Goal: Task Accomplishment & Management: Complete application form

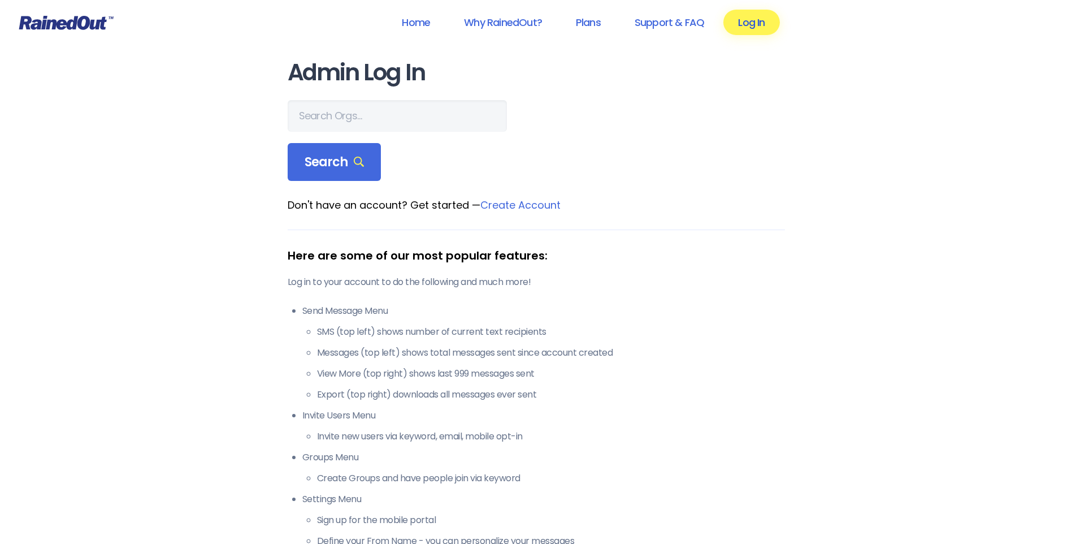
click at [741, 18] on link "Log In" at bounding box center [752, 22] width 56 height 25
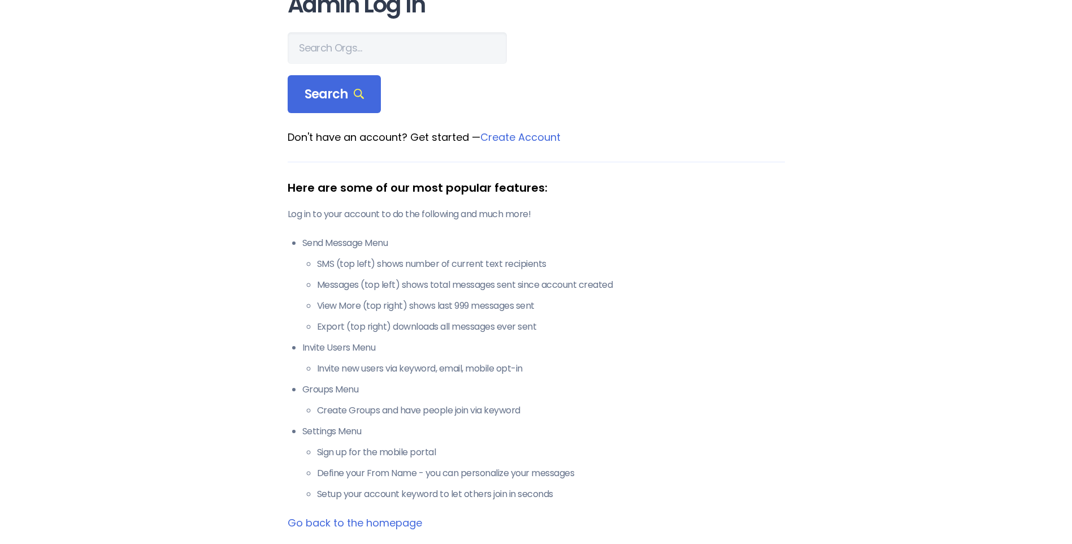
scroll to position [66, 0]
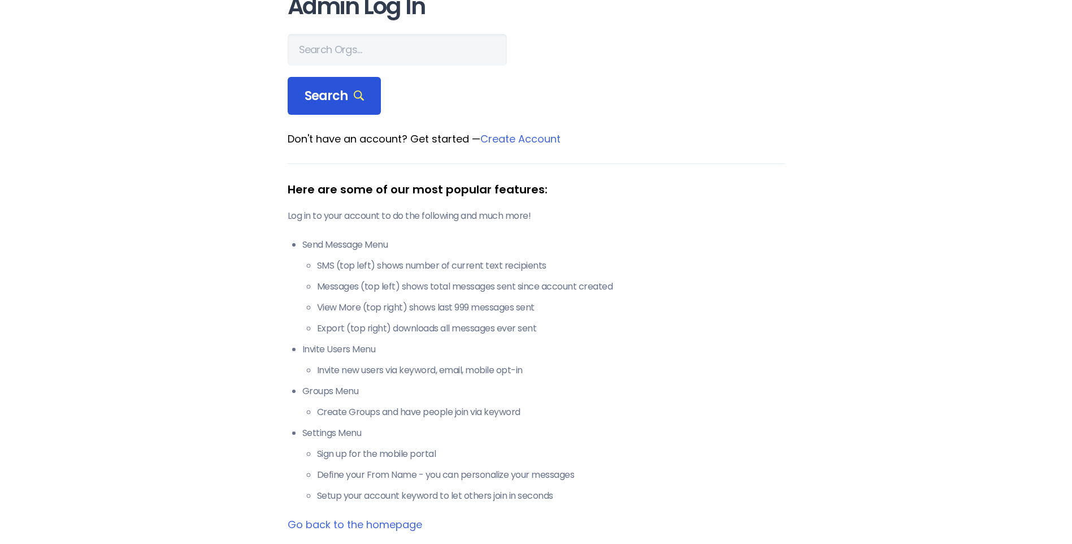
click at [342, 98] on span "Search" at bounding box center [335, 96] width 60 height 16
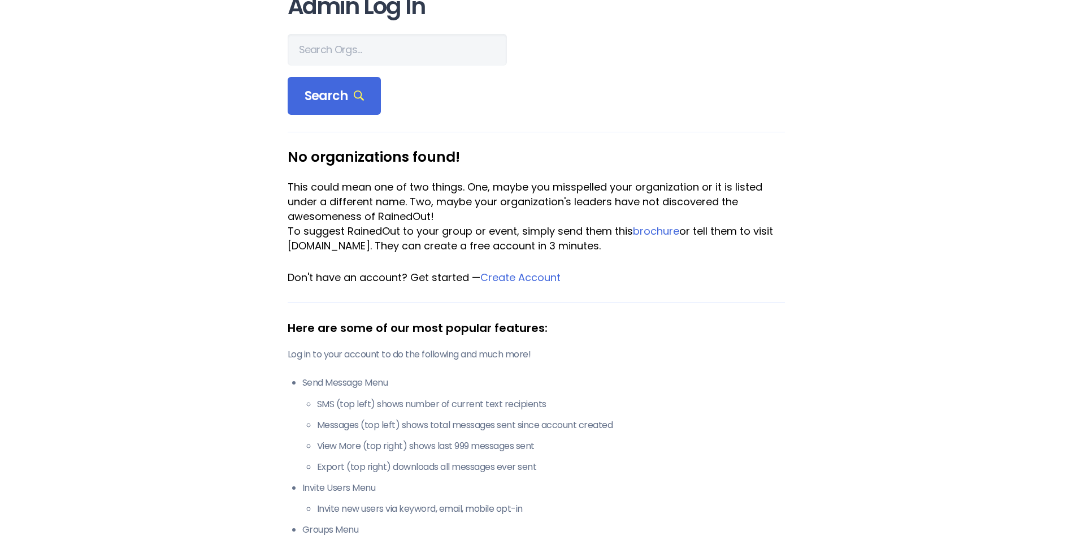
scroll to position [0, 0]
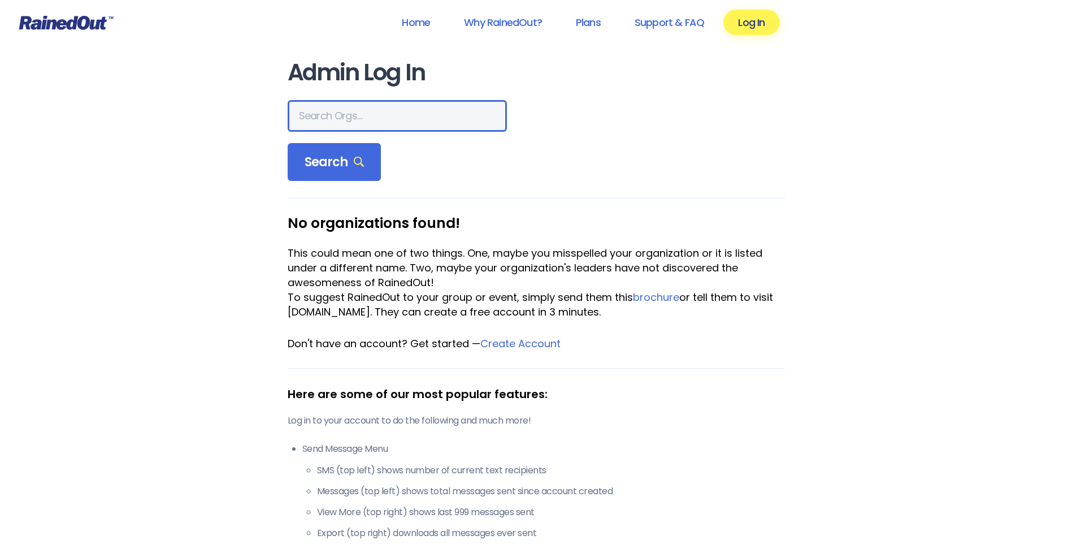
click at [328, 120] on input "text" at bounding box center [397, 116] width 219 height 32
type input "city of [GEOGRAPHIC_DATA]"
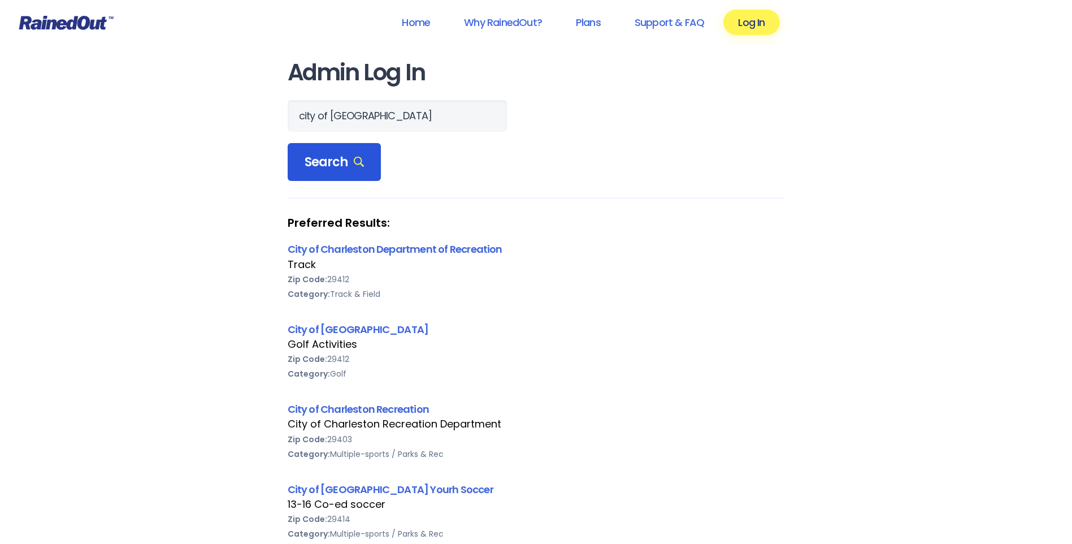
click at [341, 164] on span "Search" at bounding box center [335, 162] width 60 height 16
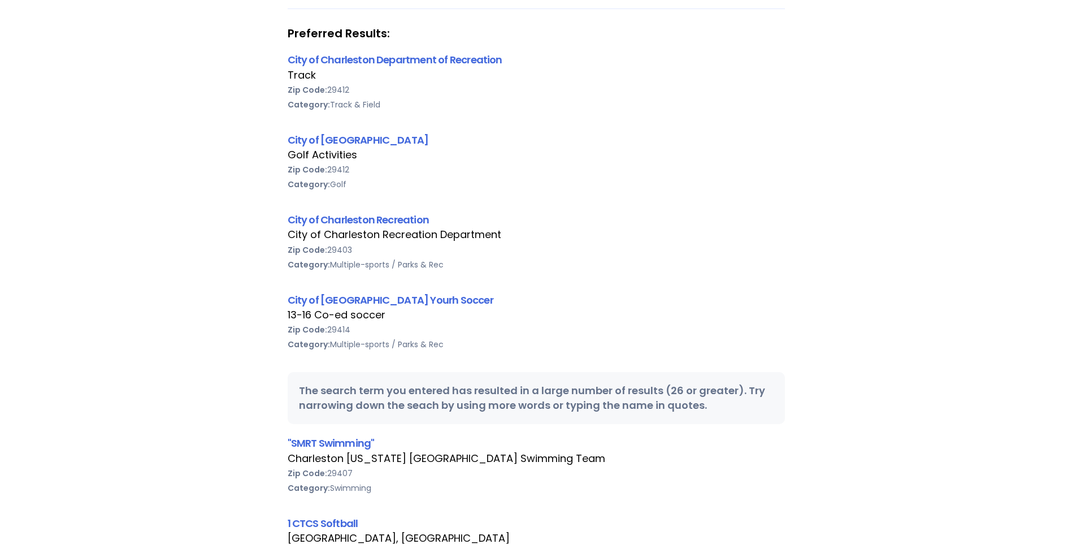
scroll to position [170, 0]
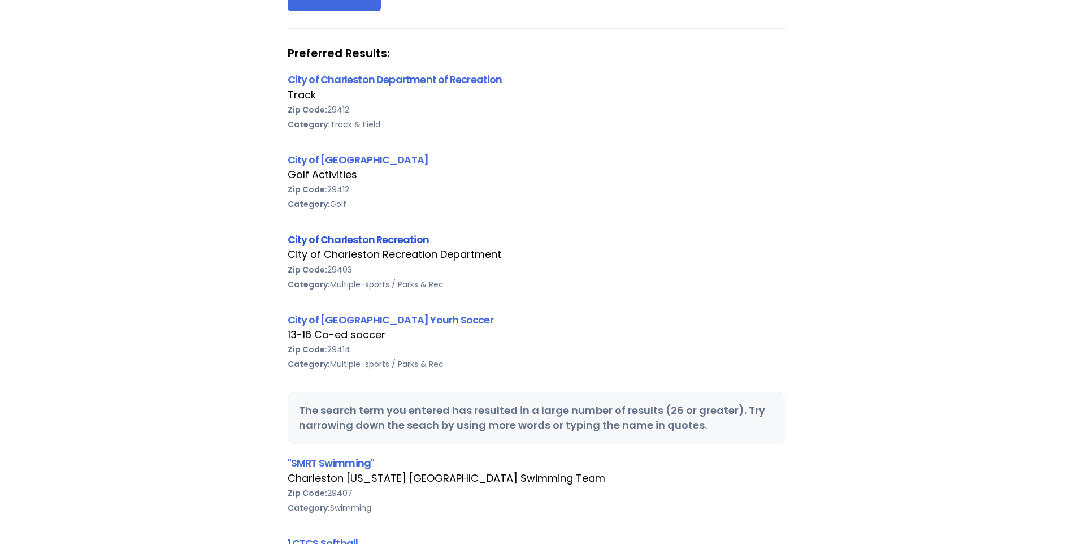
click at [349, 239] on link "City of Charleston Recreation" at bounding box center [359, 239] width 142 height 14
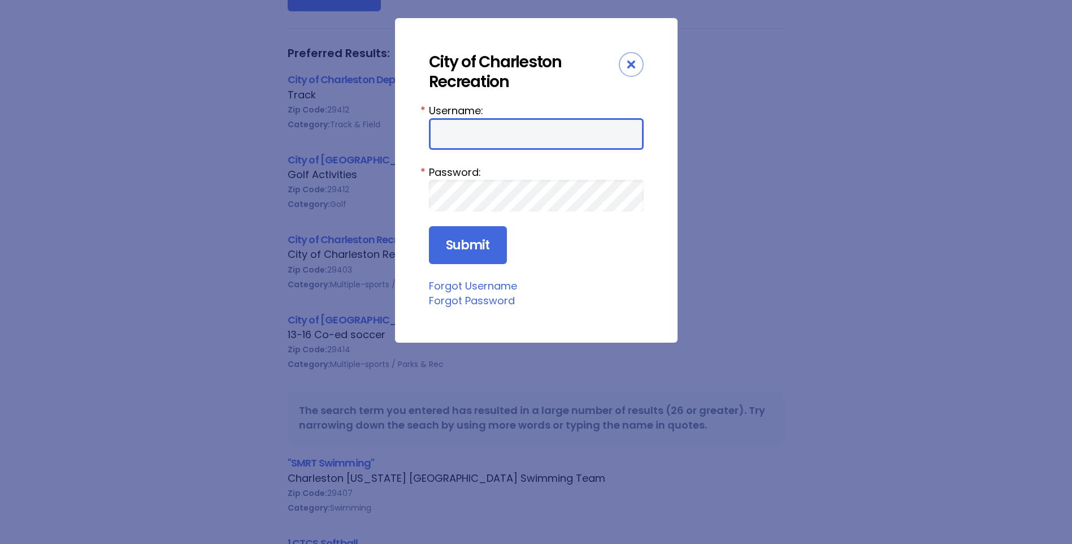
click at [471, 134] on input "Username:" at bounding box center [536, 134] width 215 height 32
click at [429, 226] on input "Submit" at bounding box center [468, 245] width 78 height 38
click at [540, 137] on input "CITYAQUATICS" at bounding box center [536, 134] width 215 height 32
type input "AQUATICS"
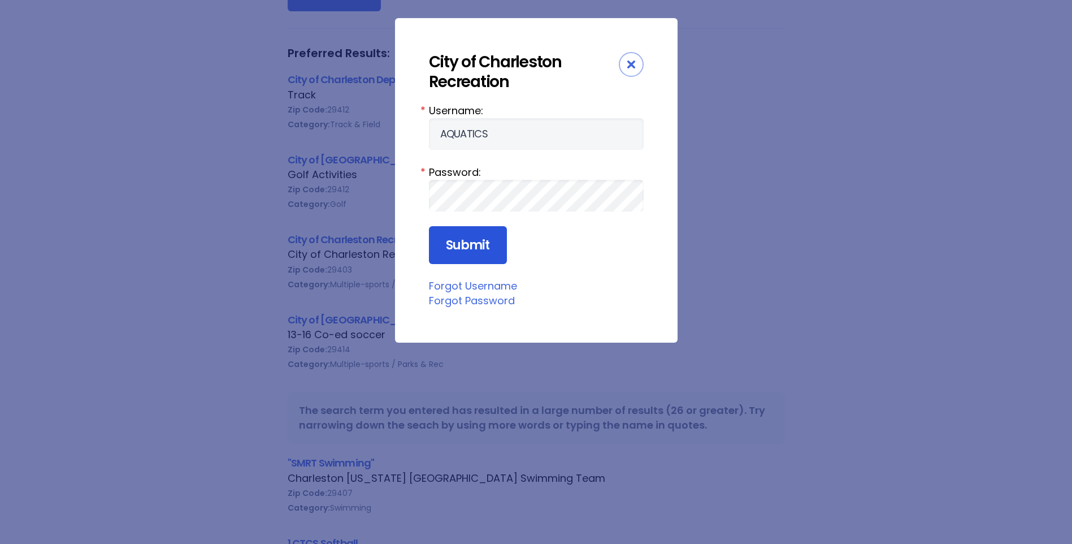
click at [482, 241] on input "Submit" at bounding box center [468, 245] width 78 height 38
